Goal: Task Accomplishment & Management: Use online tool/utility

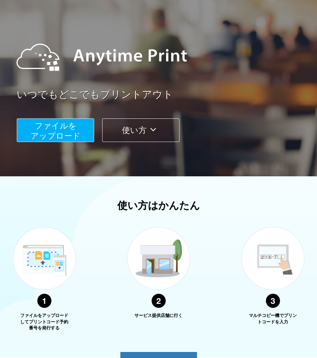
scroll to position [51, 0]
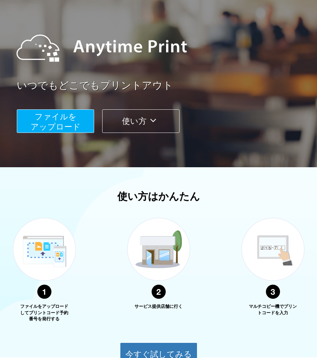
click at [57, 126] on span "ファイルを ​​アップロード" at bounding box center [56, 121] width 50 height 19
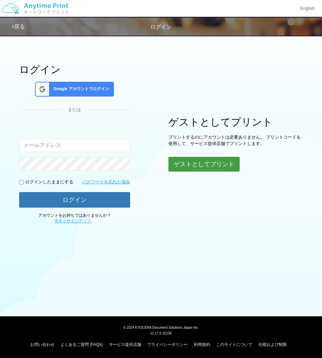
click at [197, 169] on button "ゲストとしてプリント" at bounding box center [203, 164] width 71 height 15
click at [192, 164] on button "ゲストとしてプリント" at bounding box center [203, 164] width 71 height 15
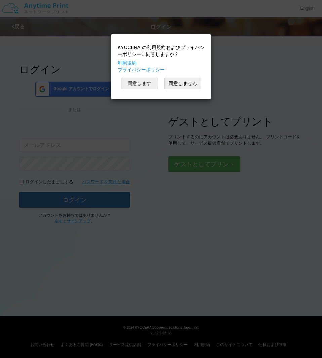
click at [138, 85] on button "同意します" at bounding box center [139, 83] width 37 height 11
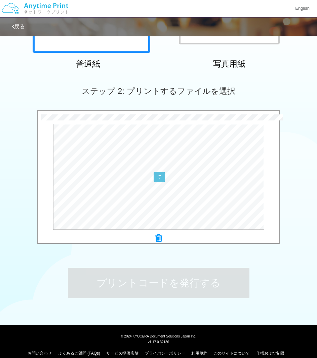
scroll to position [154, 0]
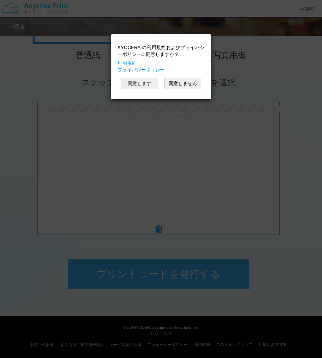
click at [134, 85] on button "同意します" at bounding box center [139, 83] width 37 height 11
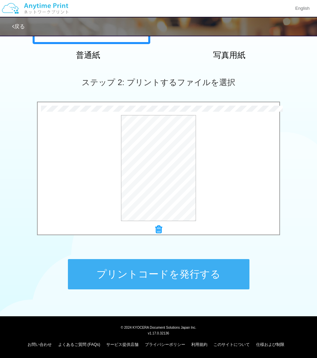
click at [145, 271] on button "プリントコードを発行する" at bounding box center [159, 274] width 182 height 30
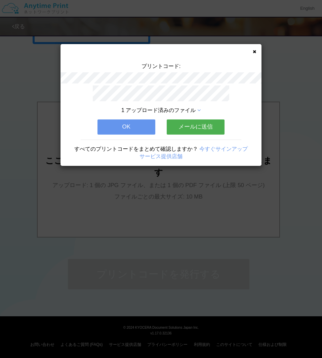
click at [141, 124] on button "OK" at bounding box center [126, 126] width 58 height 15
